Goal: Find specific page/section: Find specific page/section

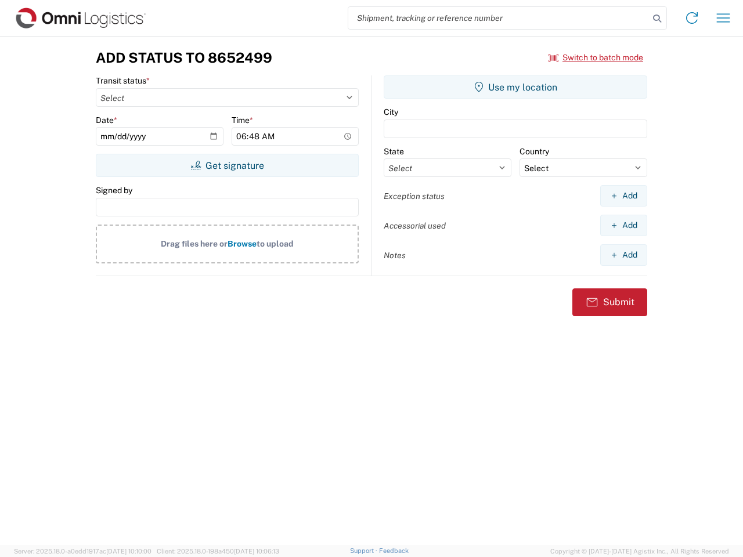
click at [498, 18] on input "search" at bounding box center [498, 18] width 300 height 22
click at [657, 19] on icon at bounding box center [657, 18] width 16 height 16
click at [691, 18] on icon at bounding box center [691, 18] width 19 height 19
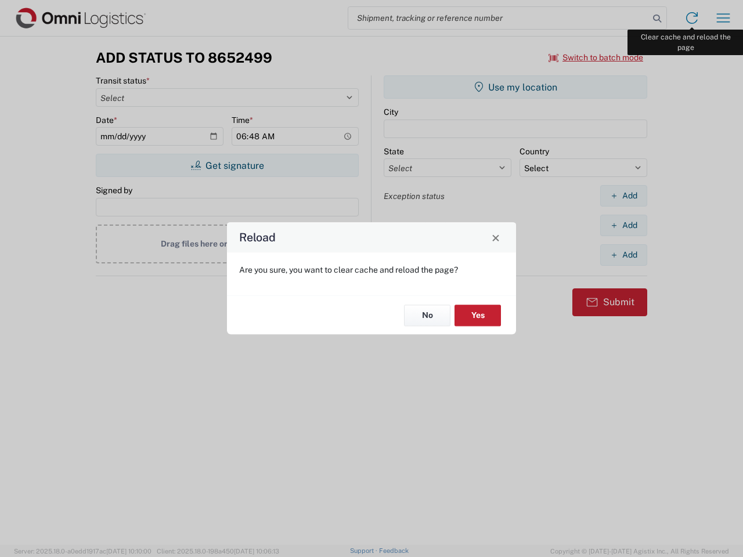
click at [723, 18] on div "Reload Are you sure, you want to clear cache and reload the page? No Yes" at bounding box center [371, 278] width 743 height 557
click at [596, 57] on div "Reload Are you sure, you want to clear cache and reload the page? No Yes" at bounding box center [371, 278] width 743 height 557
click at [227, 165] on div "Reload Are you sure, you want to clear cache and reload the page? No Yes" at bounding box center [371, 278] width 743 height 557
click at [515, 87] on div "Reload Are you sure, you want to clear cache and reload the page? No Yes" at bounding box center [371, 278] width 743 height 557
click at [623, 195] on div "Reload Are you sure, you want to clear cache and reload the page? No Yes" at bounding box center [371, 278] width 743 height 557
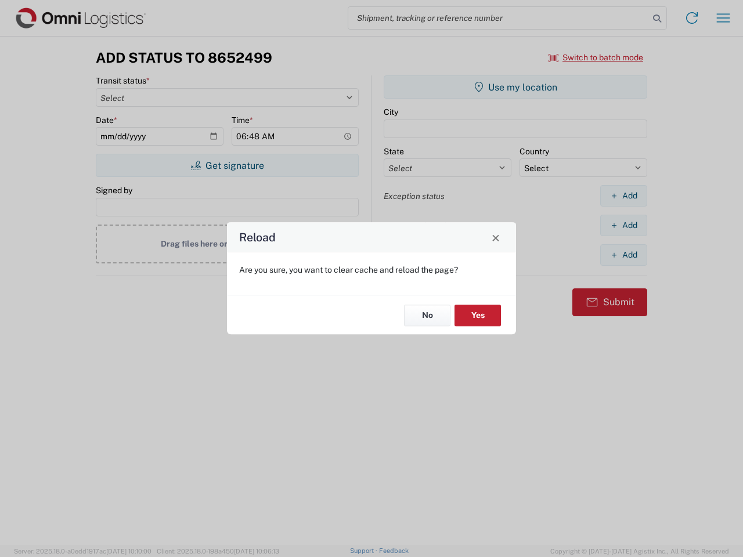
click at [623, 225] on div "Reload Are you sure, you want to clear cache and reload the page? No Yes" at bounding box center [371, 278] width 743 height 557
click at [623, 255] on div "Reload Are you sure, you want to clear cache and reload the page? No Yes" at bounding box center [371, 278] width 743 height 557
